Goal: Information Seeking & Learning: Learn about a topic

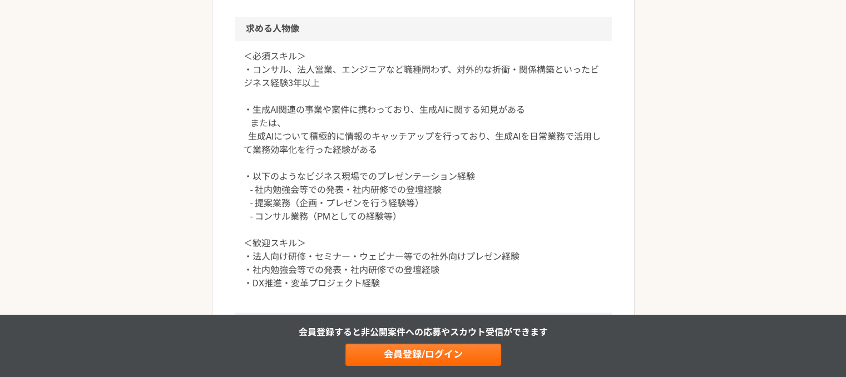
scroll to position [723, 0]
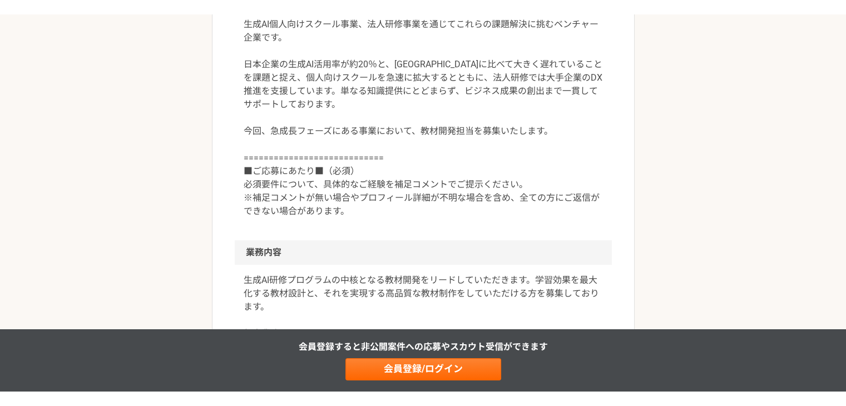
scroll to position [111, 0]
